Goal: Navigation & Orientation: Find specific page/section

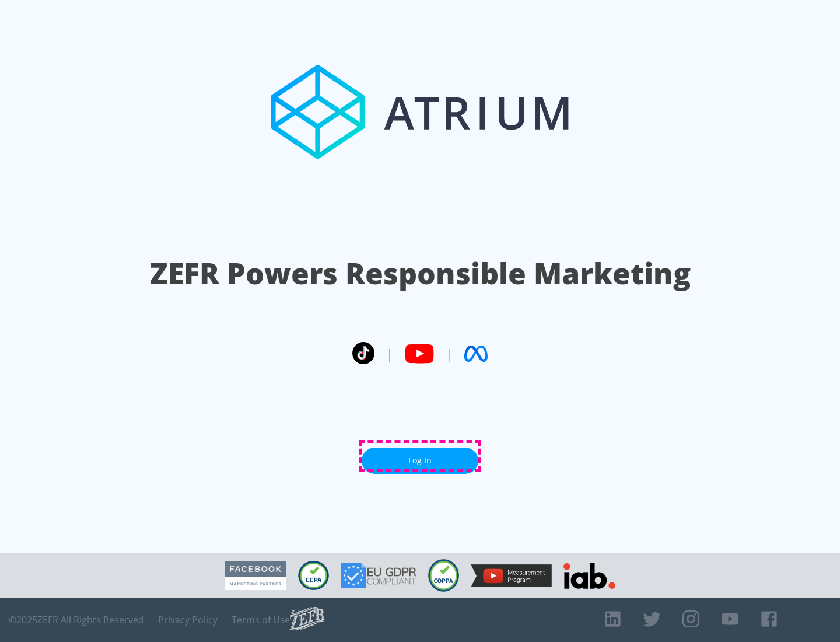
click at [420, 456] on link "Log In" at bounding box center [420, 461] width 117 height 26
